Goal: Transaction & Acquisition: Purchase product/service

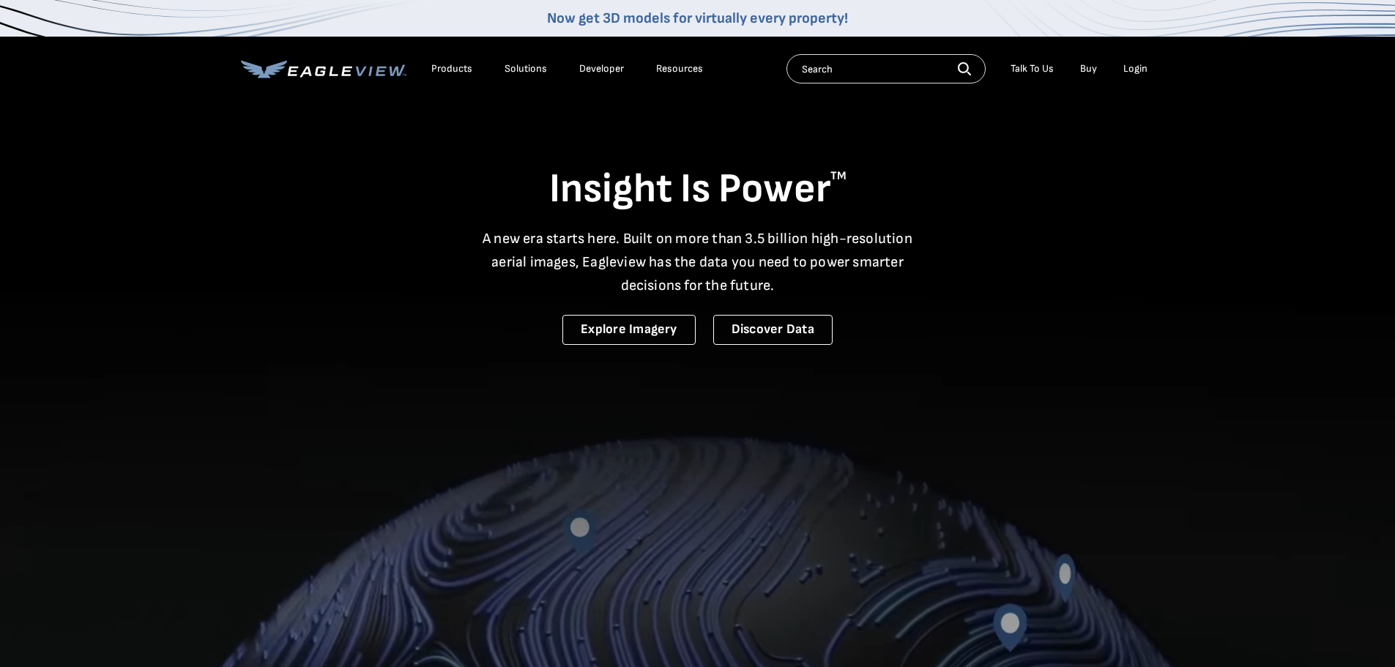
click at [1142, 65] on div "Login" at bounding box center [1135, 68] width 24 height 13
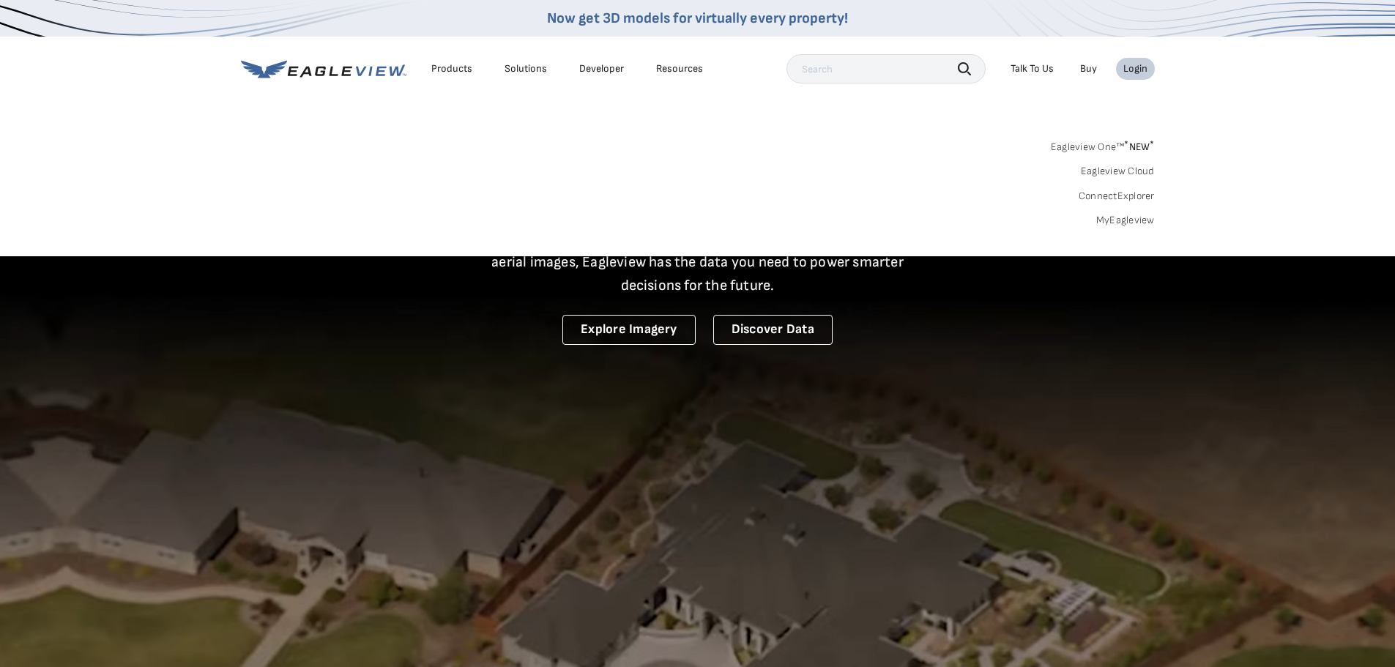
click at [1142, 65] on div "Login" at bounding box center [1135, 68] width 24 height 13
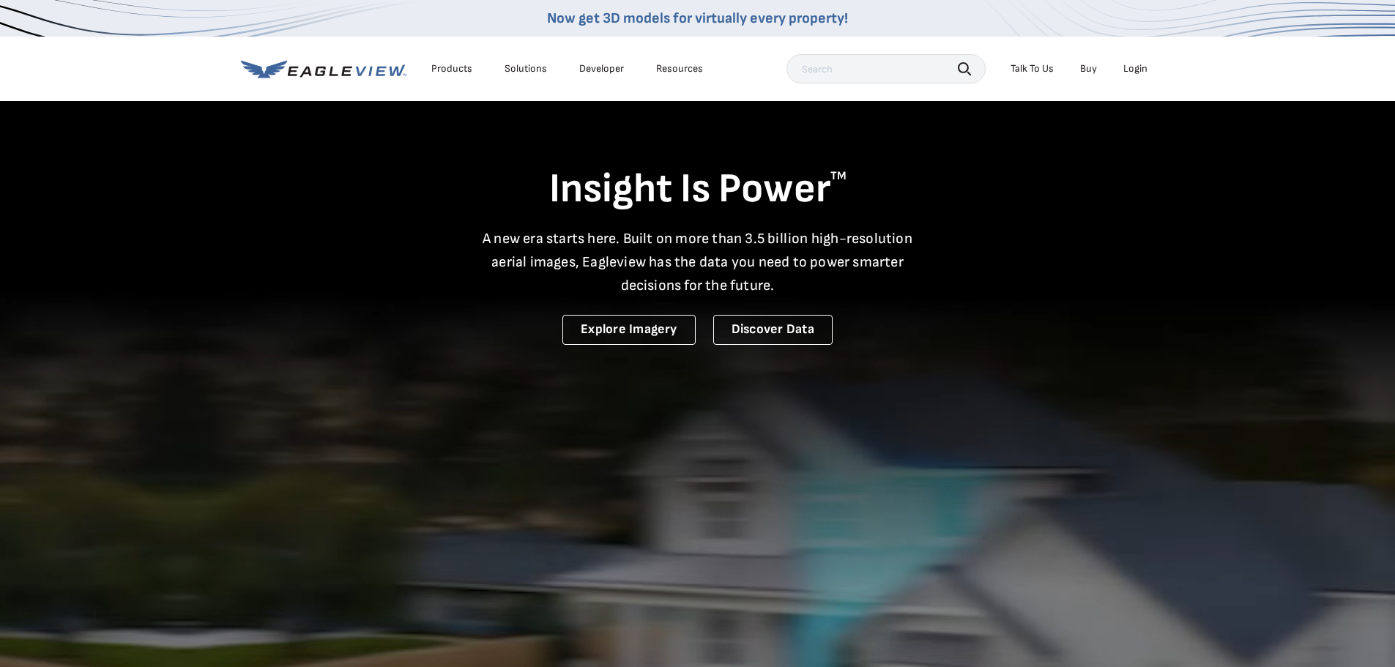
click at [1142, 65] on div "Login" at bounding box center [1135, 68] width 24 height 13
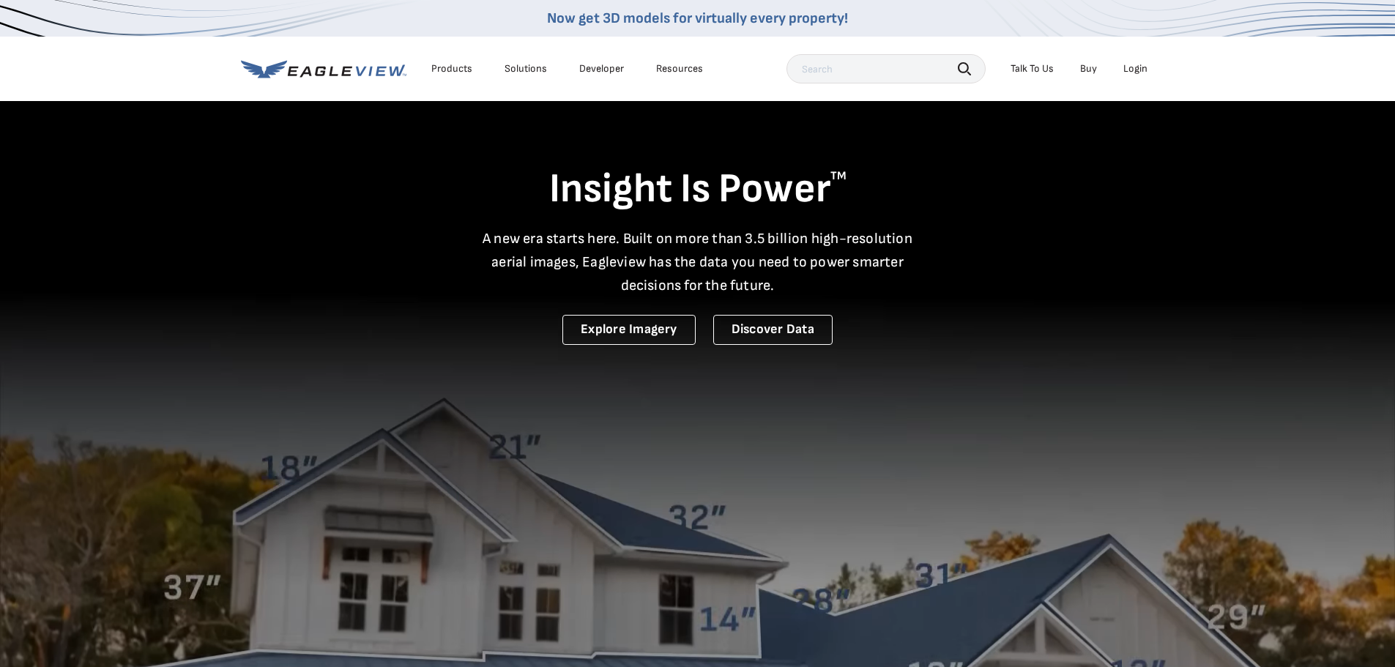
click at [1139, 64] on div "Login" at bounding box center [1135, 68] width 24 height 13
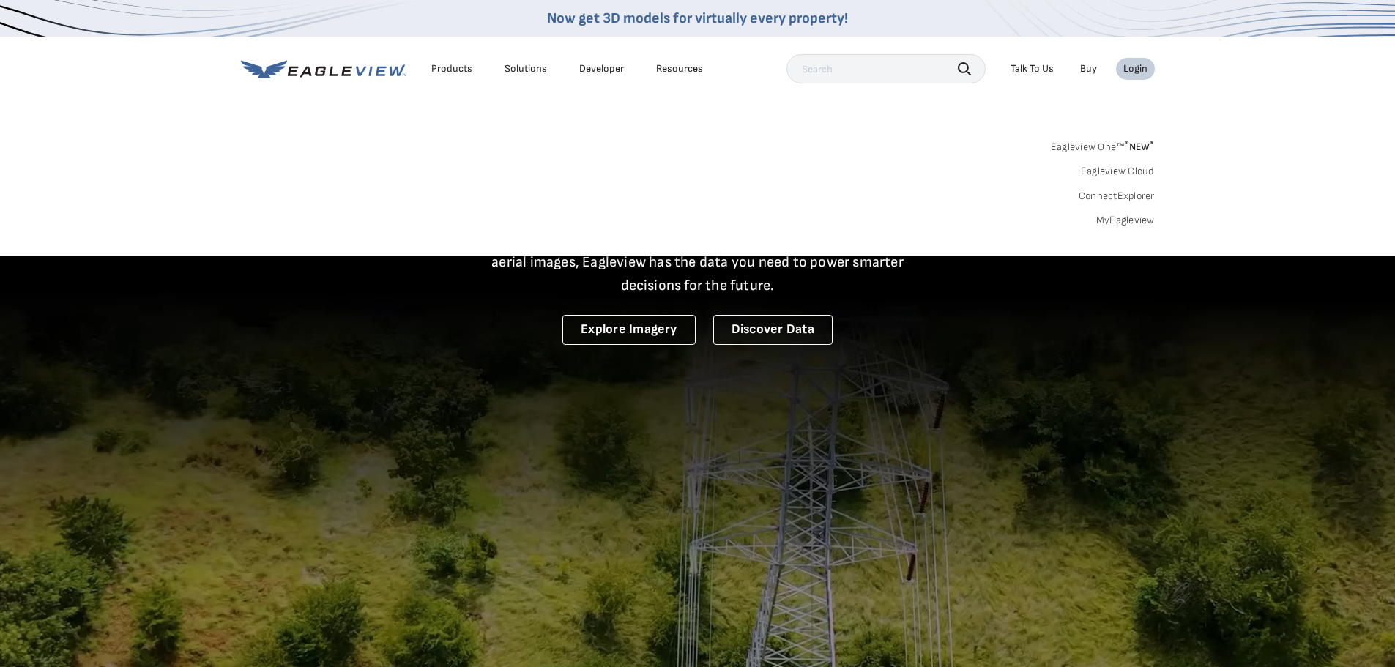
click at [1121, 222] on link "MyEagleview" at bounding box center [1125, 220] width 59 height 13
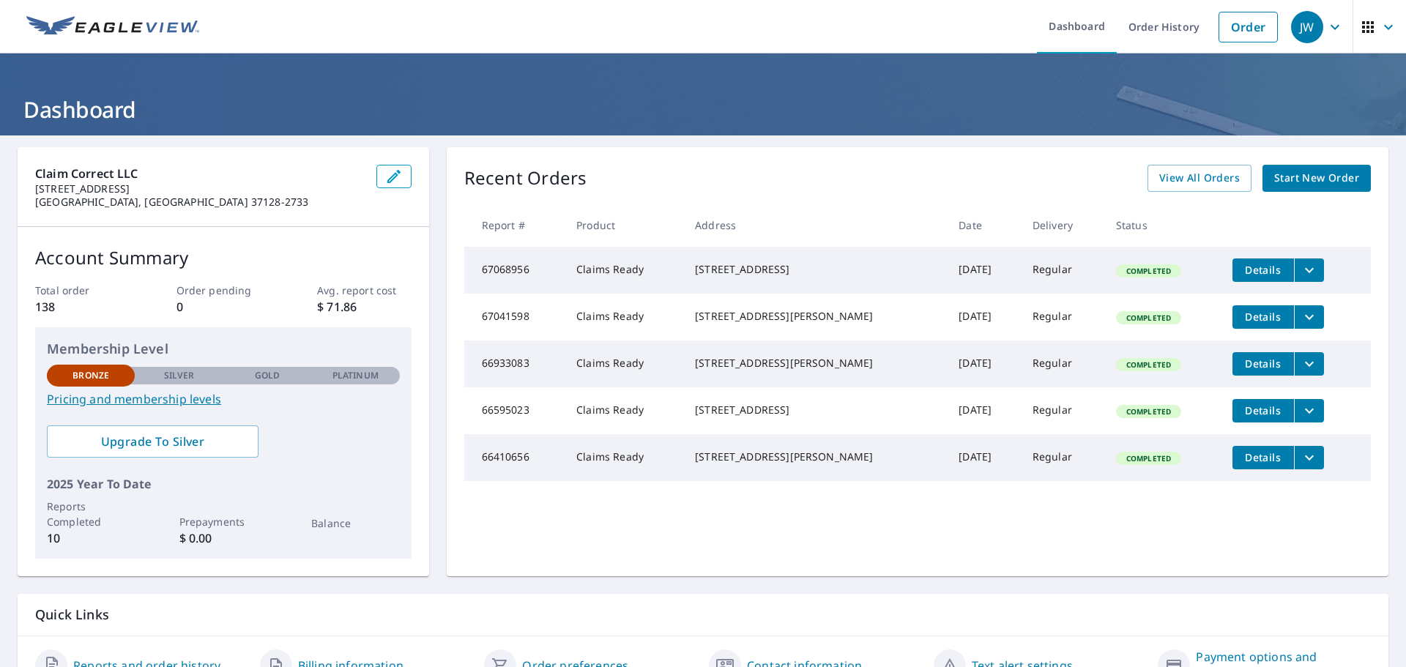
click at [1281, 180] on span "Start New Order" at bounding box center [1316, 178] width 85 height 18
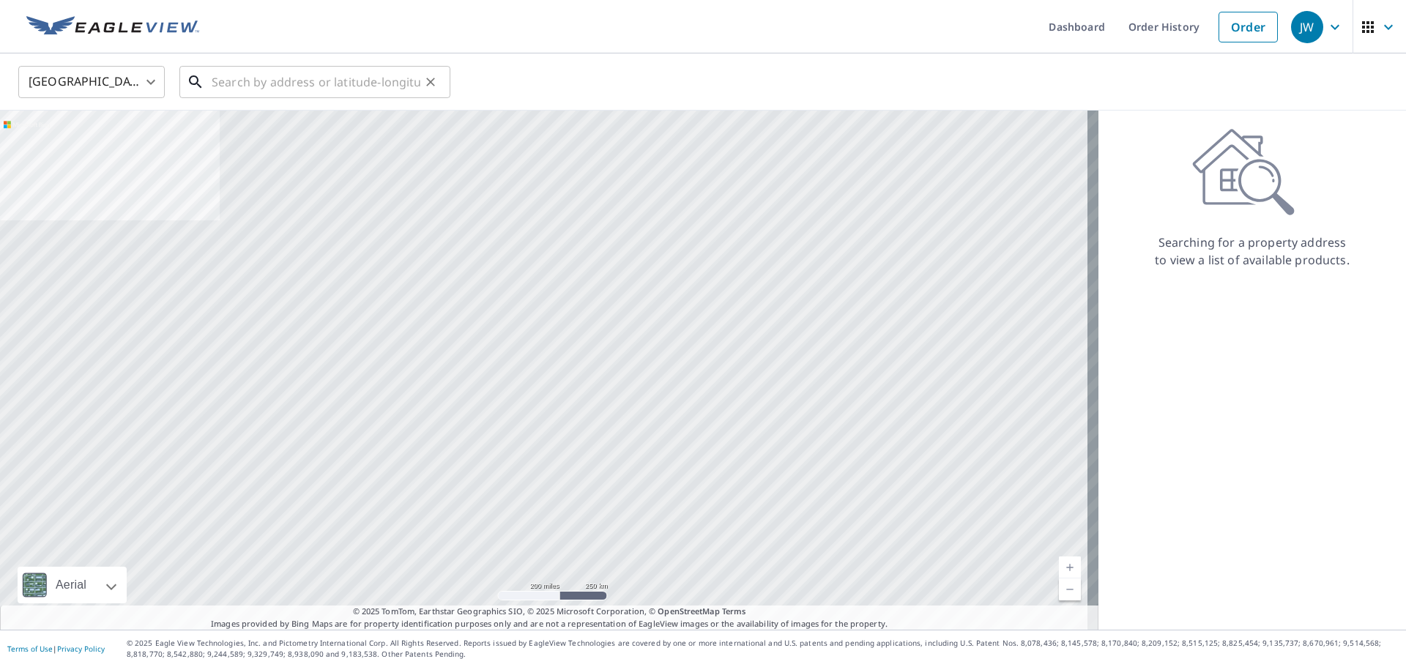
click at [330, 92] on input "text" at bounding box center [316, 82] width 209 height 41
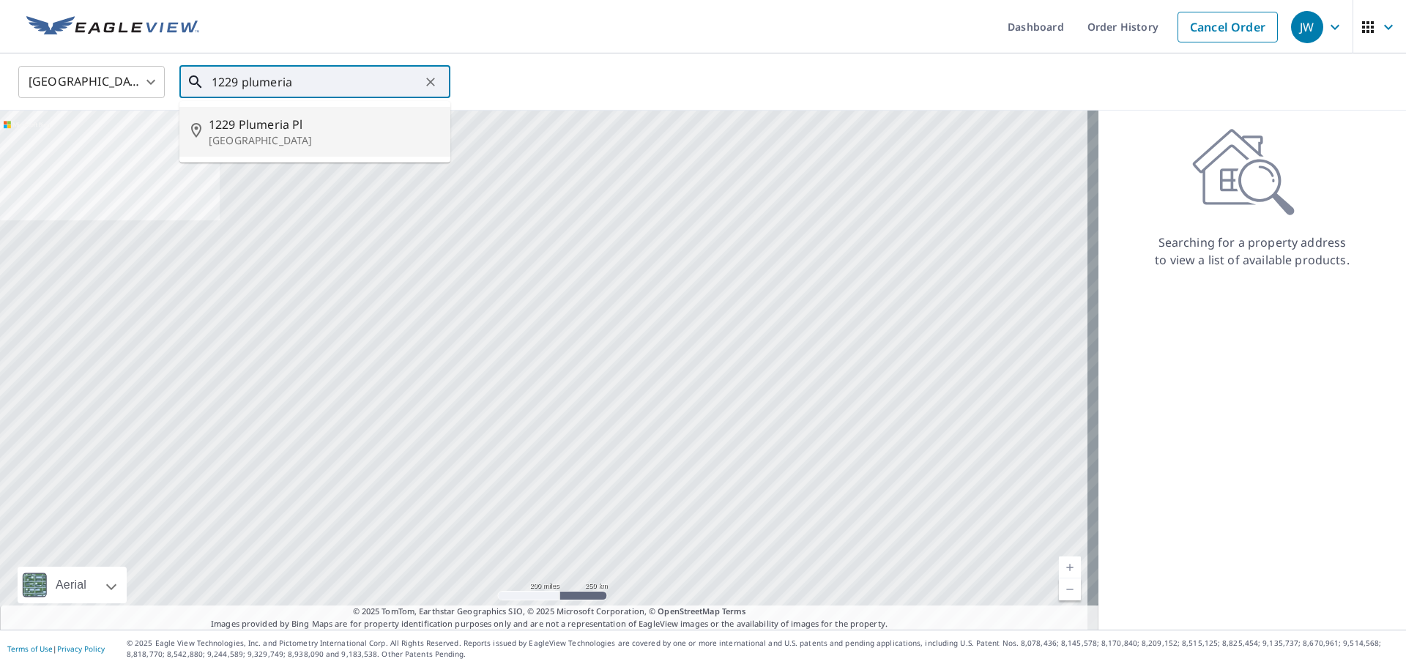
click at [253, 118] on span "1229 Plumeria Pl" at bounding box center [324, 125] width 230 height 18
type input "1229 Plumeria Pl Nolensville, TN 37135"
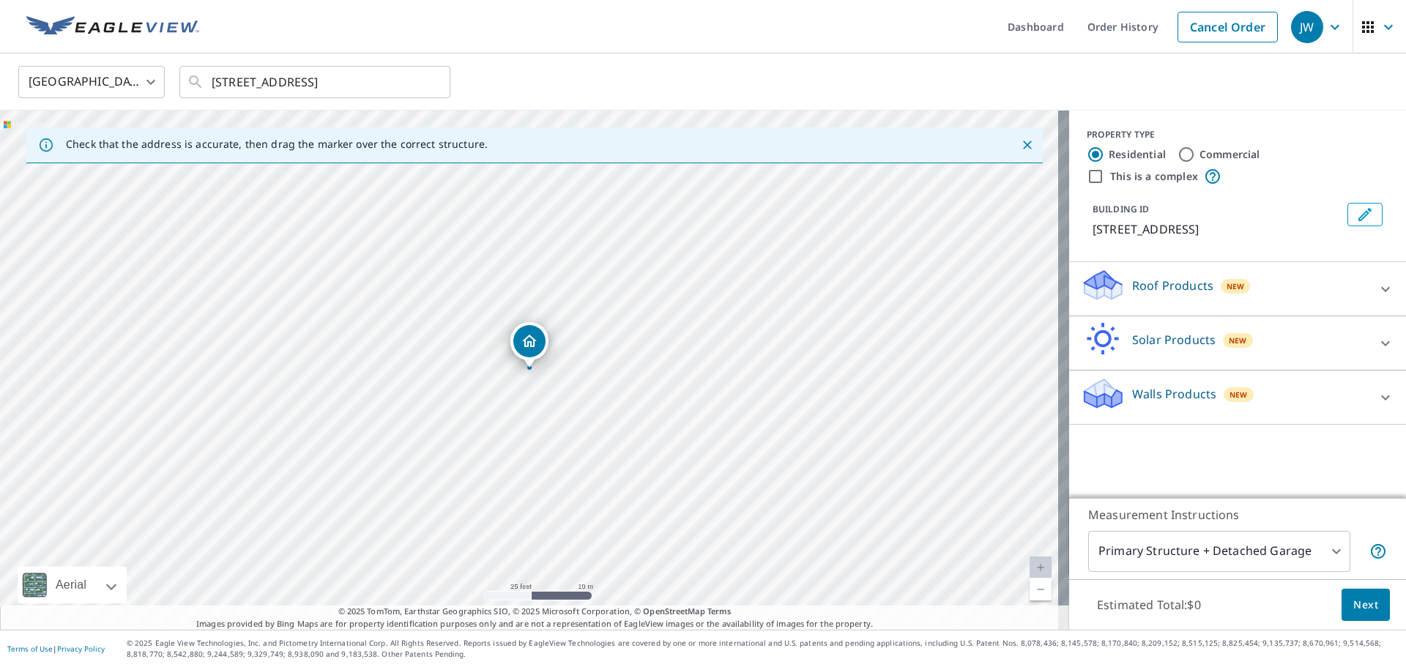
drag, startPoint x: 527, startPoint y: 327, endPoint x: 530, endPoint y: 341, distance: 14.2
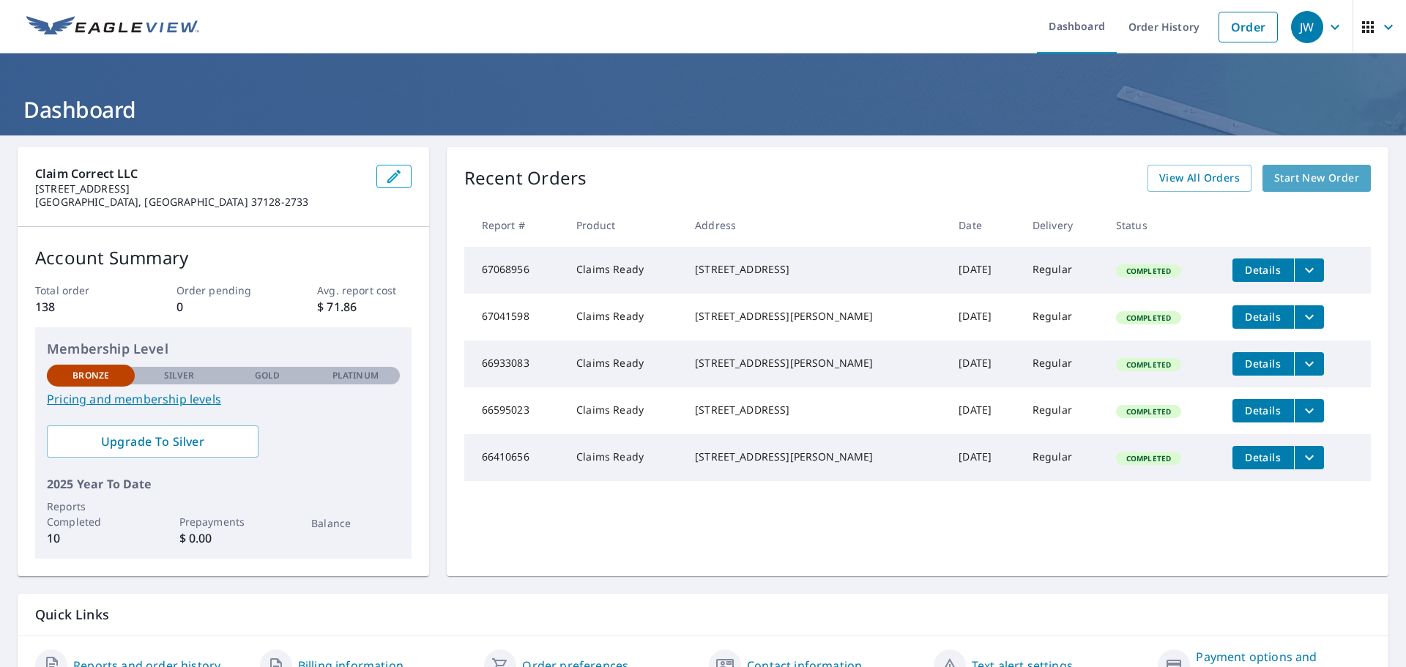
click at [1307, 176] on span "Start New Order" at bounding box center [1316, 178] width 85 height 18
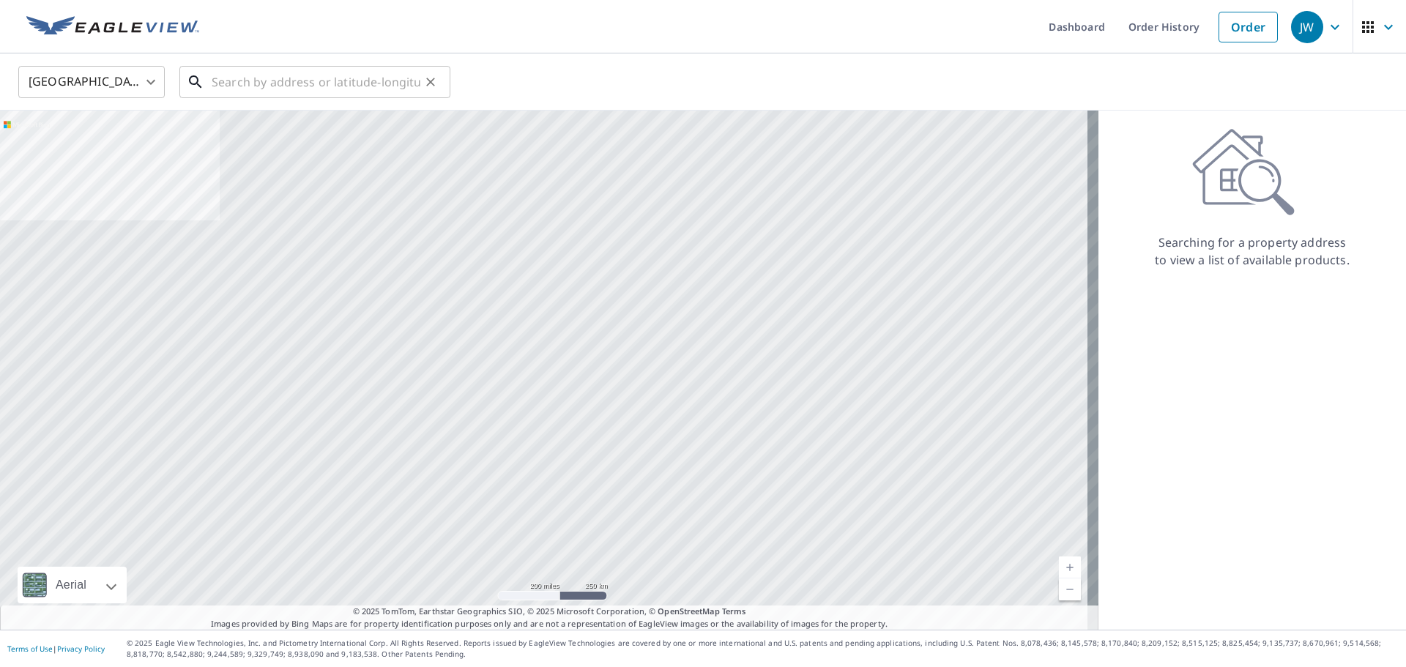
click at [322, 88] on input "text" at bounding box center [316, 82] width 209 height 41
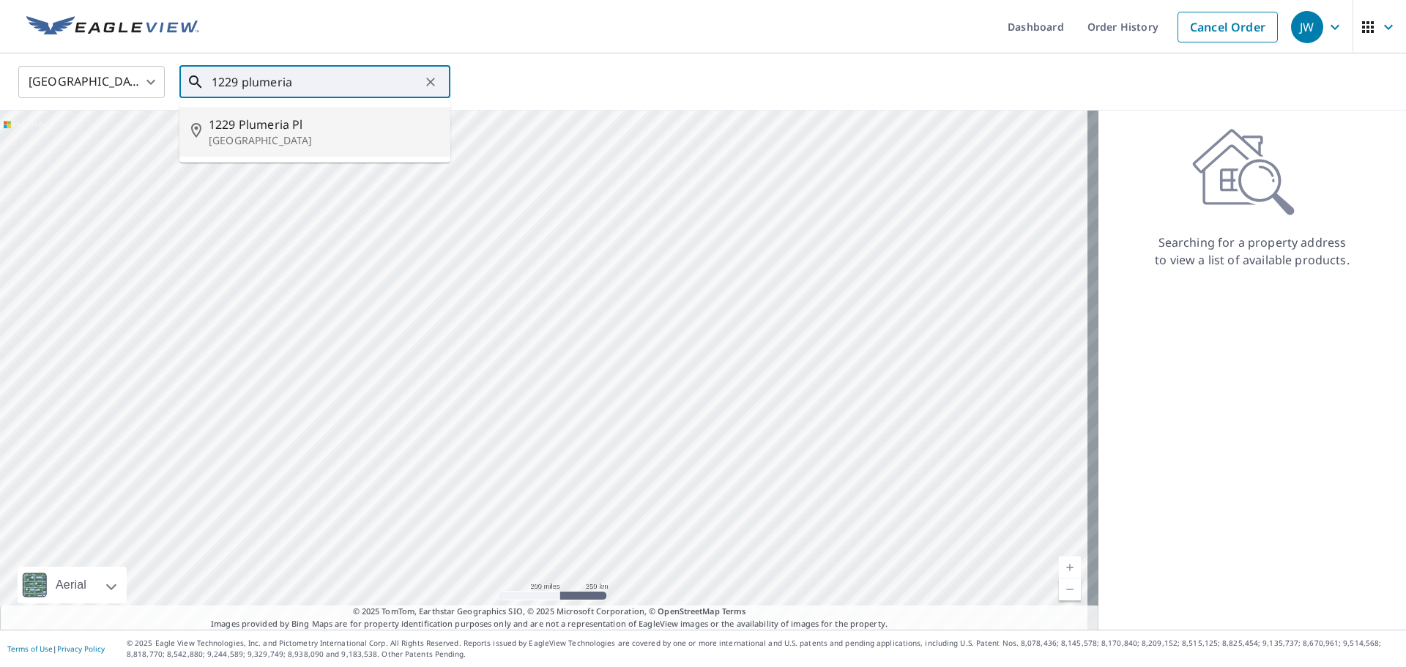
click at [243, 122] on span "1229 Plumeria Pl" at bounding box center [324, 125] width 230 height 18
type input "1229 Plumeria Pl Nolensville, TN 37135"
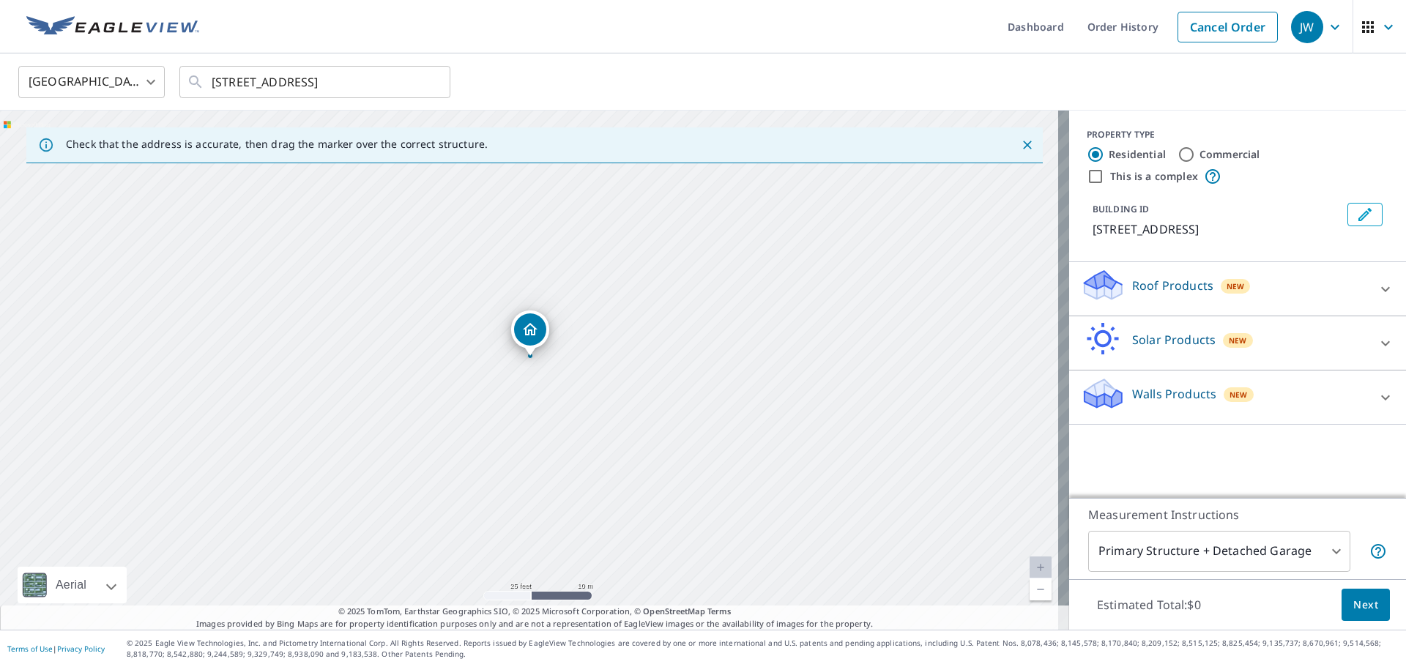
drag, startPoint x: 595, startPoint y: 475, endPoint x: 598, endPoint y: 363, distance: 112.1
click at [598, 363] on div "1229 Plumeria Pl Nolensville, TN 37135" at bounding box center [534, 370] width 1069 height 519
click at [1382, 290] on icon at bounding box center [1386, 289] width 18 height 18
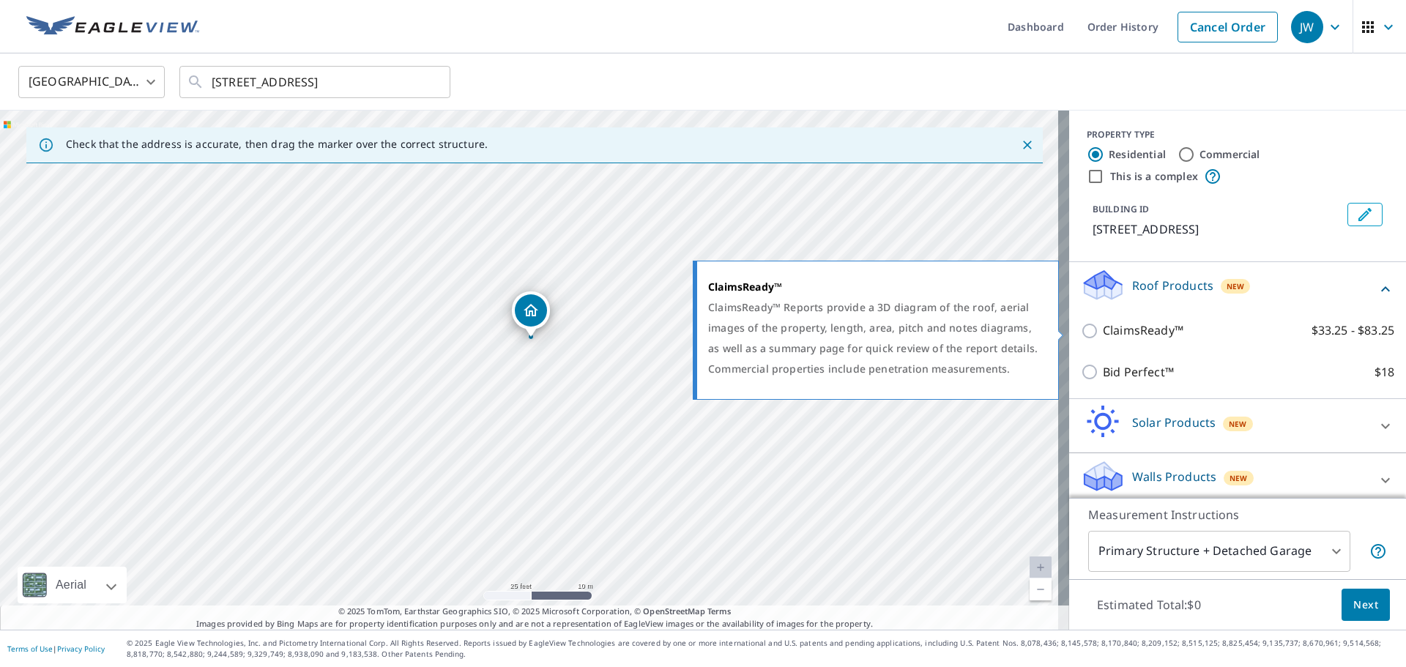
click at [1145, 331] on p "ClaimsReady™" at bounding box center [1143, 331] width 81 height 18
click at [1103, 331] on input "ClaimsReady™ $33.25 - $83.25" at bounding box center [1092, 331] width 22 height 18
checkbox input "true"
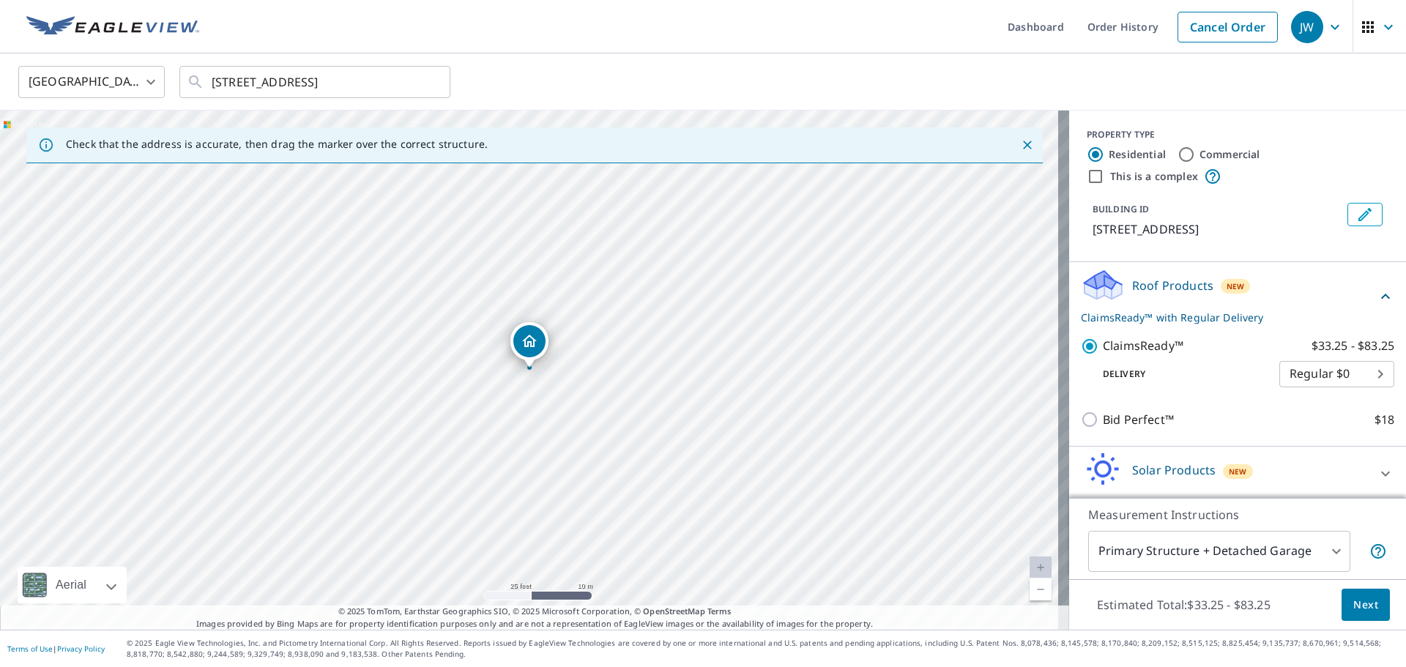
click at [1353, 609] on span "Next" at bounding box center [1365, 605] width 25 height 18
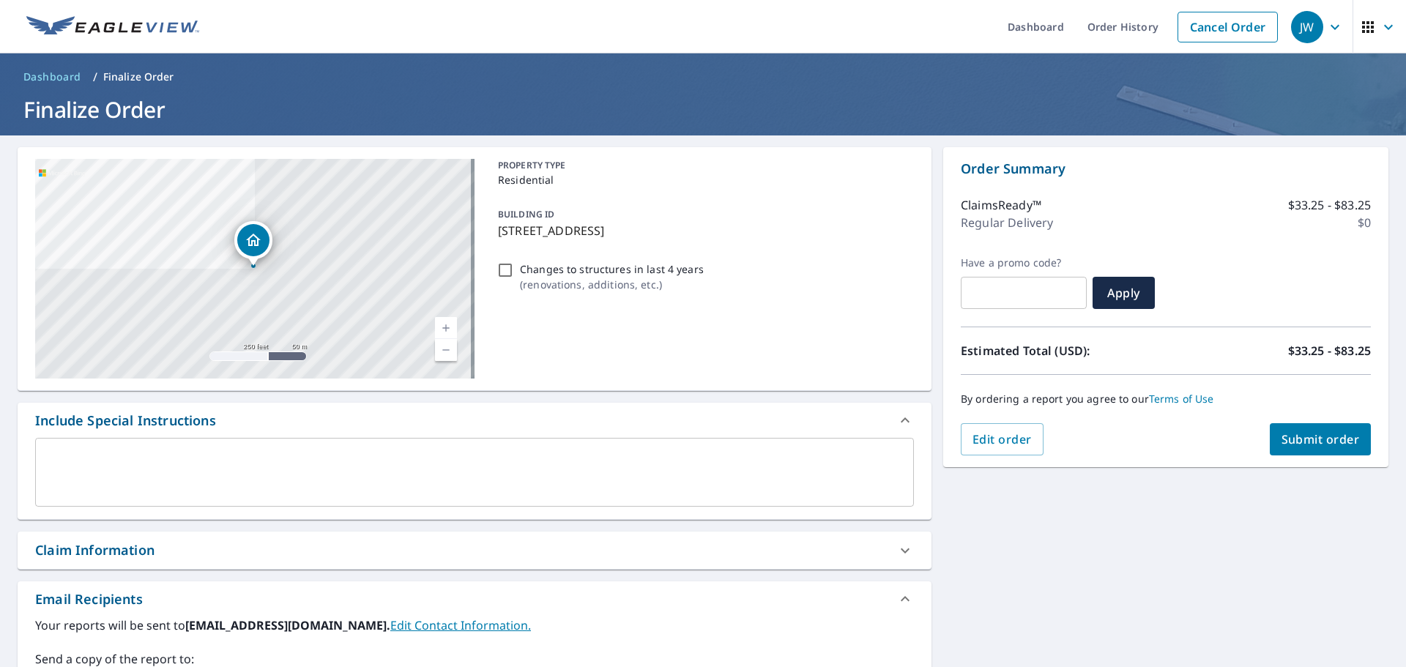
click at [1304, 445] on span "Submit order" at bounding box center [1321, 439] width 78 height 16
